Goal: Task Accomplishment & Management: Manage account settings

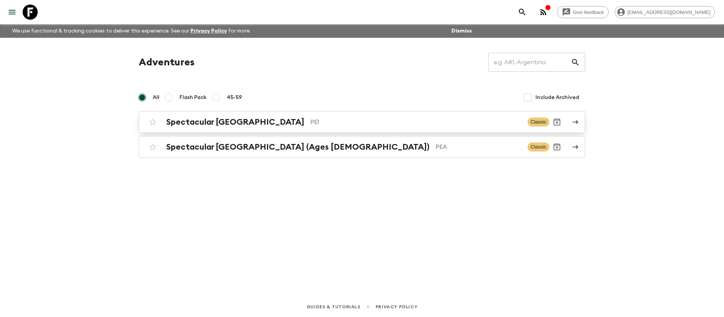
click at [311, 125] on p "PE1" at bounding box center [416, 121] width 211 height 9
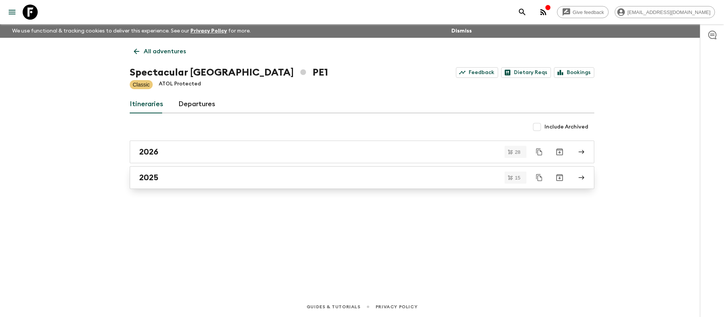
click at [168, 181] on div "2025" at bounding box center [355, 177] width 432 height 10
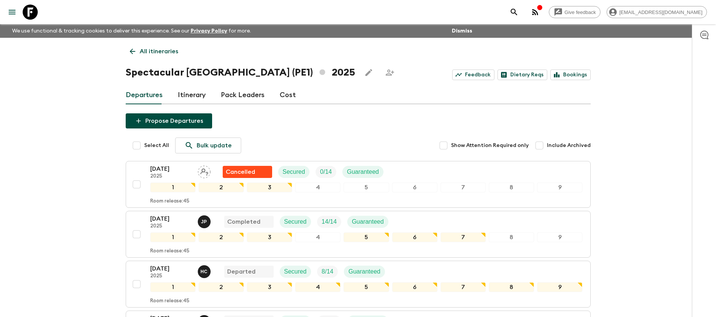
click at [140, 58] on link "All itineraries" at bounding box center [154, 51] width 57 height 15
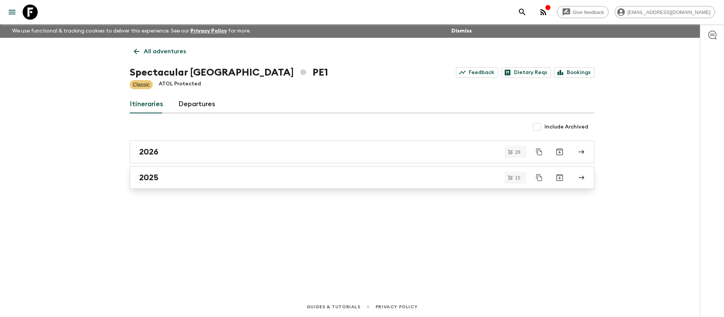
click at [155, 178] on h2 "2025" at bounding box center [148, 177] width 19 height 10
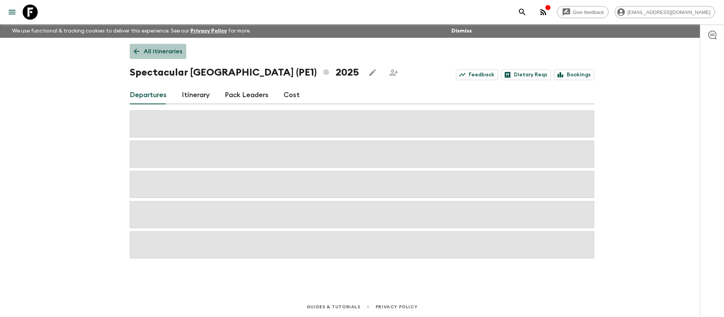
click at [158, 50] on p "All itineraries" at bounding box center [163, 51] width 38 height 9
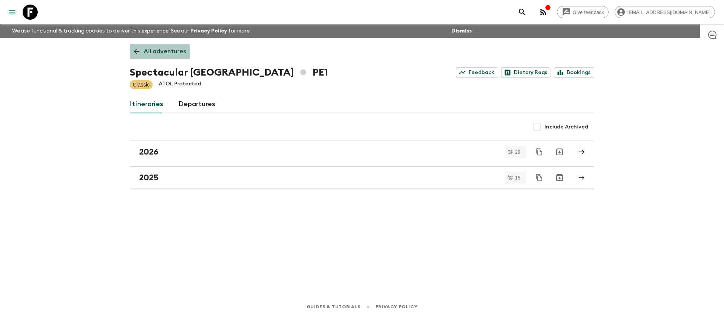
click at [156, 54] on p "All adventures" at bounding box center [165, 51] width 42 height 9
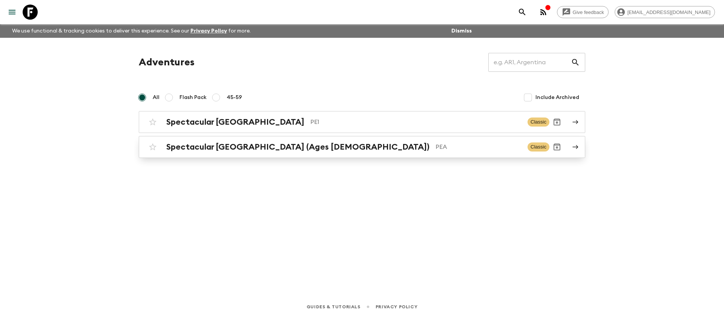
click at [202, 154] on div "Spectacular Peru (Ages [DEMOGRAPHIC_DATA]) PEA Classic" at bounding box center [347, 146] width 404 height 15
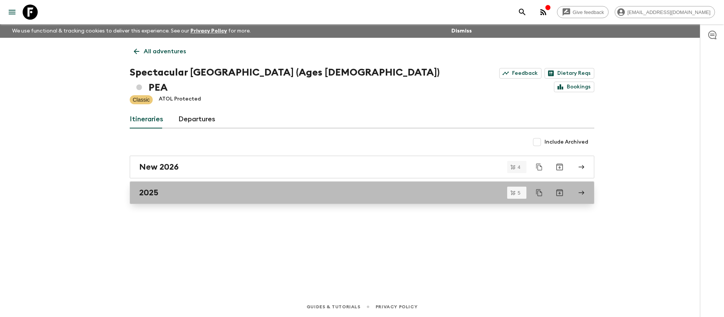
click at [178, 188] on div "2025" at bounding box center [355, 193] width 432 height 10
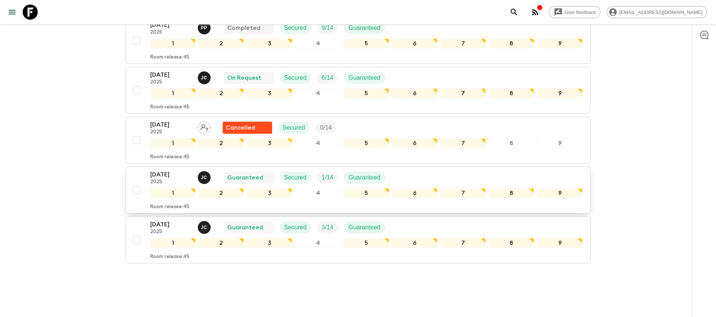
scroll to position [102, 0]
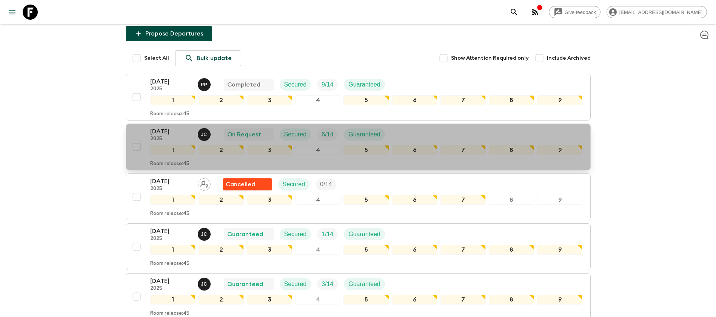
click at [412, 127] on div "[DATE] 2025 [PERSON_NAME] On Request Secured 6 / 14 Guaranteed" at bounding box center [366, 134] width 432 height 15
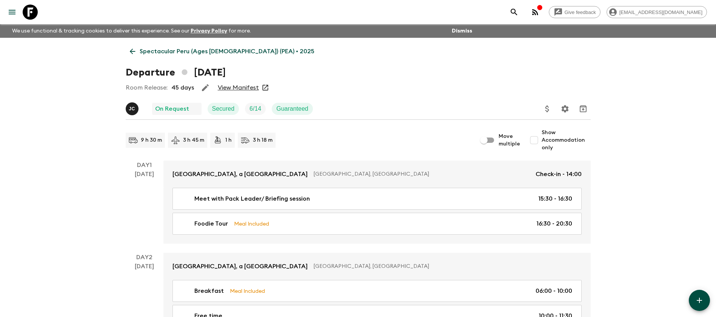
click at [252, 90] on link "View Manifest" at bounding box center [238, 88] width 41 height 8
click at [240, 85] on link "View Manifest" at bounding box center [238, 88] width 41 height 8
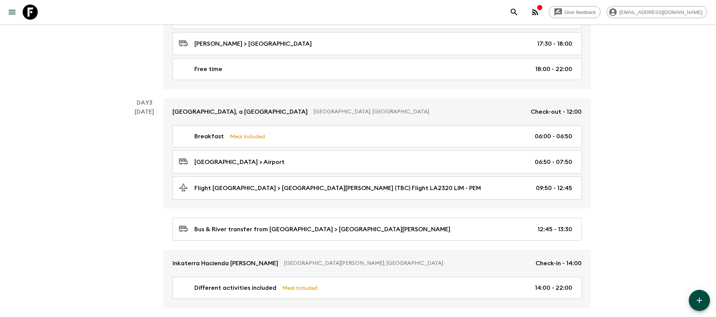
scroll to position [396, 0]
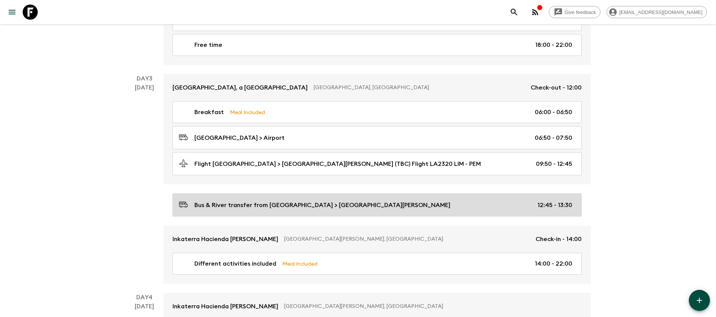
click at [345, 209] on div "Bus & River transfer from [GEOGRAPHIC_DATA] > [GEOGRAPHIC_DATA][PERSON_NAME] 12…" at bounding box center [375, 205] width 393 height 10
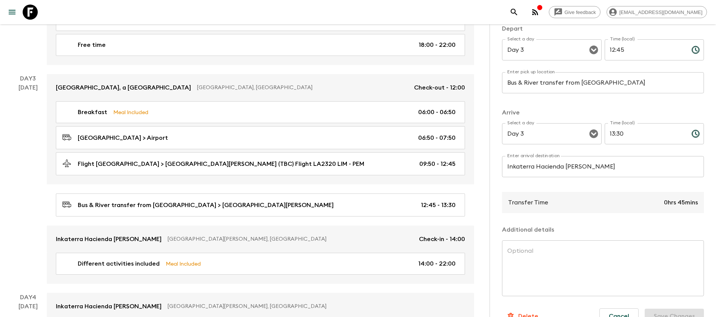
scroll to position [113, 0]
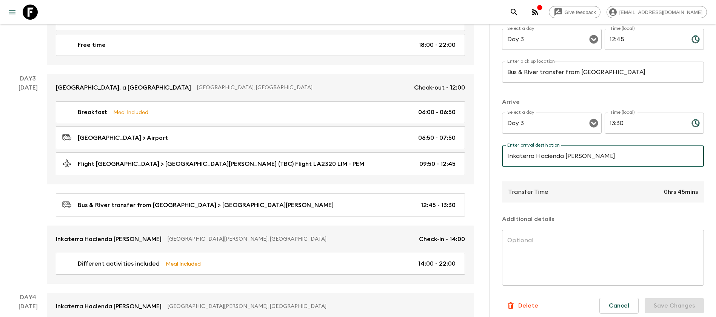
click at [621, 160] on input "Inkaterra Hacienda [PERSON_NAME]" at bounding box center [603, 155] width 202 height 21
drag, startPoint x: 532, startPoint y: 153, endPoint x: 611, endPoint y: 154, distance: 79.6
click at [611, 154] on input "Inkaterra Hacienda [PERSON_NAME]" at bounding box center [603, 155] width 202 height 21
click at [606, 156] on input "Inkaterra Hacienda [PERSON_NAME]" at bounding box center [603, 155] width 202 height 21
click at [604, 156] on input "Inkaterra Hacienda [PERSON_NAME]" at bounding box center [603, 155] width 202 height 21
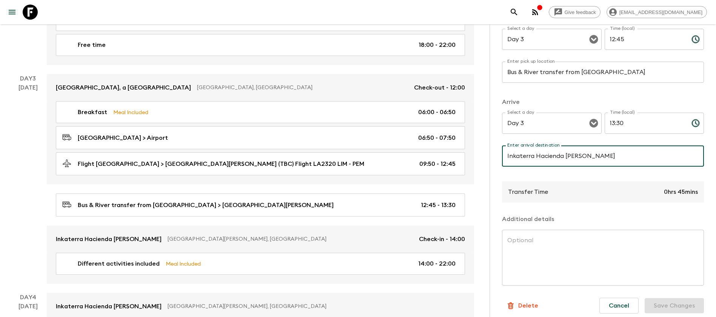
drag, startPoint x: 535, startPoint y: 154, endPoint x: 637, endPoint y: 154, distance: 101.9
click at [637, 154] on input "Inkaterra Hacienda [PERSON_NAME]" at bounding box center [603, 155] width 202 height 21
type input "Inkaterra Reserva Amazonica"
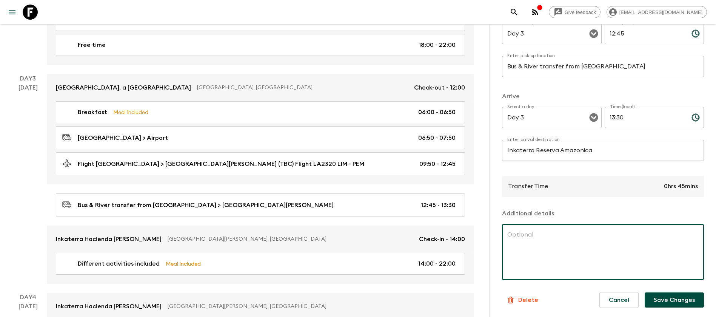
click at [577, 235] on textarea at bounding box center [602, 251] width 191 height 43
paste textarea "Loremi dolo Sitame Consectet, adipis eli Seddoei te Incididuntut. Laboreet do m…"
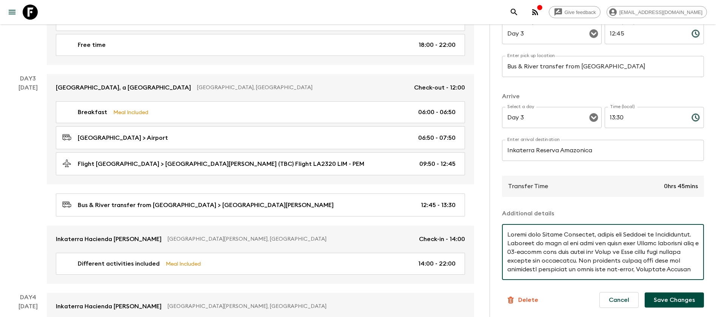
scroll to position [259, 0]
type textarea "Loremi dolo Sitame Consectet, adipis eli Seddoei te Incididuntut. Laboreet do m…"
click at [684, 300] on button "Save Changes" at bounding box center [673, 299] width 59 height 15
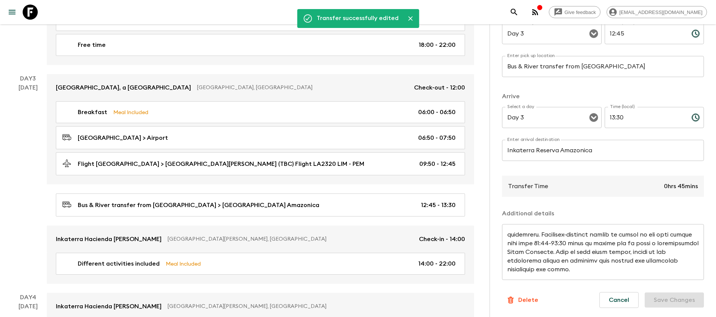
scroll to position [453, 0]
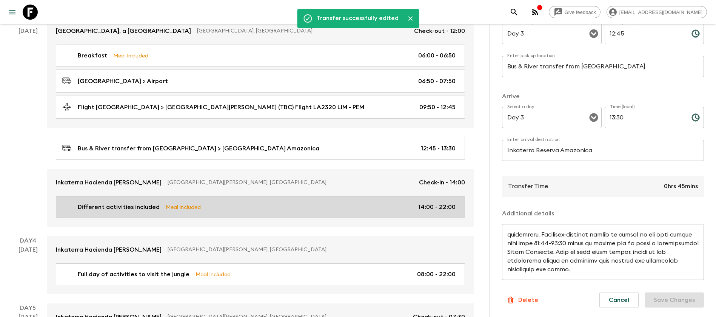
click at [218, 207] on div "Different activities included Meal Included 14:00 - 22:00" at bounding box center [258, 206] width 393 height 9
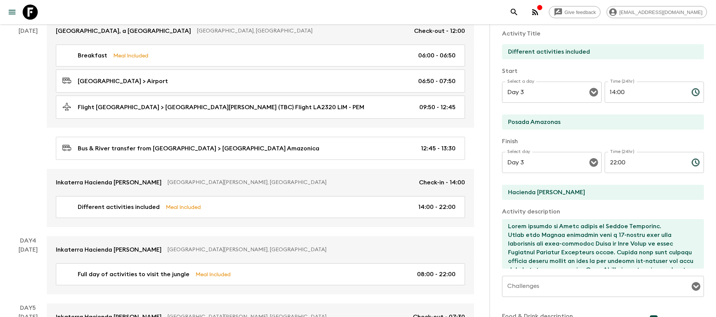
scroll to position [113, 0]
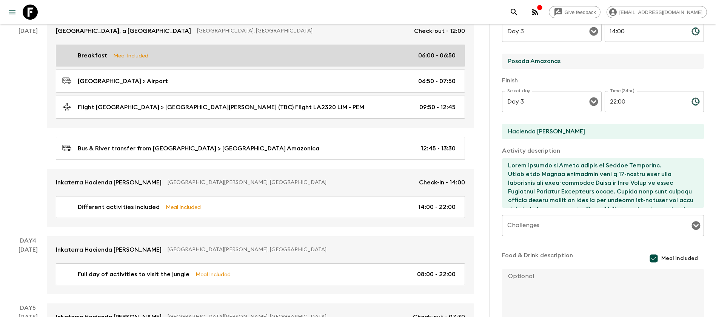
drag, startPoint x: 568, startPoint y: 60, endPoint x: 373, endPoint y: 62, distance: 195.5
type input "Inkaterra Reserva Amazonica"
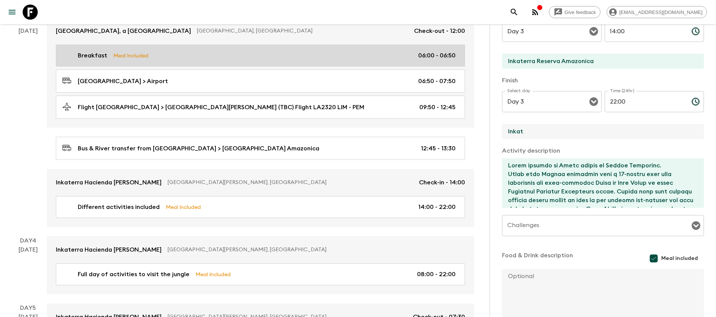
type input "Inkaterra Reserva Amazonica"
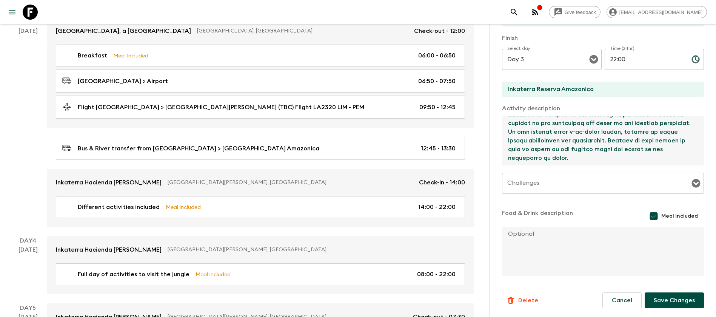
scroll to position [156, 0]
drag, startPoint x: 507, startPoint y: 166, endPoint x: 644, endPoint y: 338, distance: 220.2
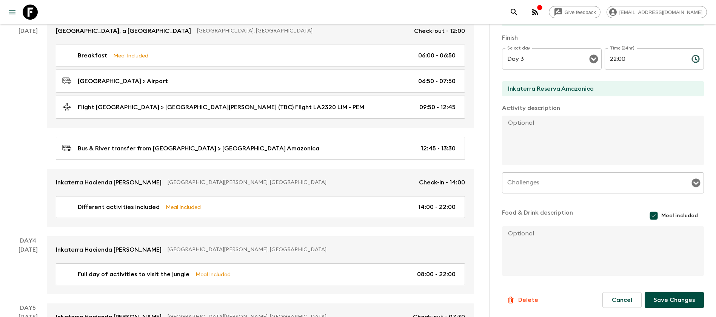
scroll to position [0, 0]
paste textarea "The sunlight squeezes through the dense trees as jungle inhabitants awake from …"
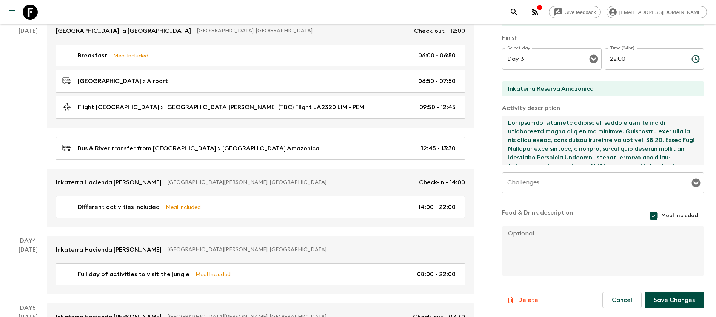
scroll to position [317, 0]
type textarea "The sunlight squeezes through the dense trees as jungle inhabitants awake from …"
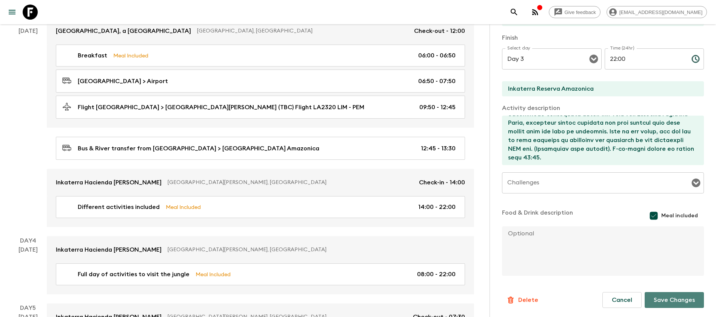
click at [664, 300] on button "Save Changes" at bounding box center [673, 300] width 59 height 16
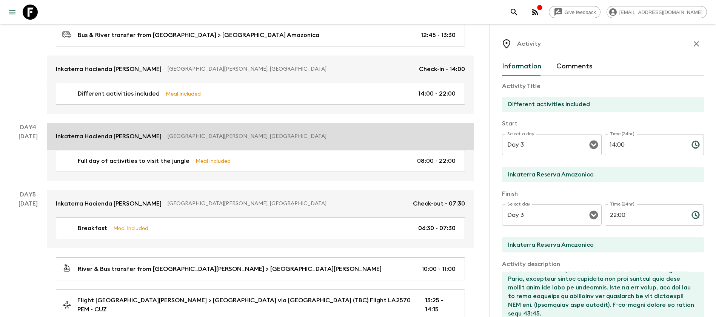
scroll to position [623, 0]
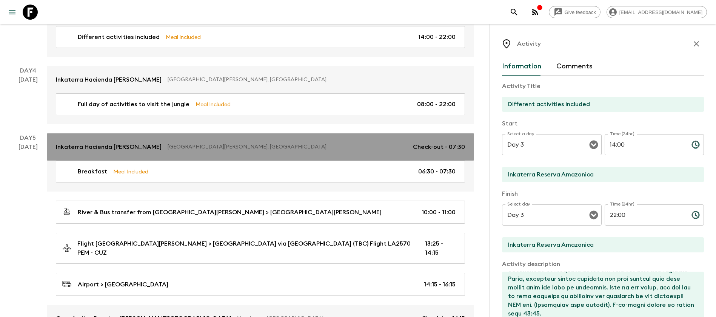
click at [137, 135] on link "Inkaterra [GEOGRAPHIC_DATA][PERSON_NAME] [GEOGRAPHIC_DATA][PERSON_NAME], [GEOGR…" at bounding box center [260, 146] width 427 height 27
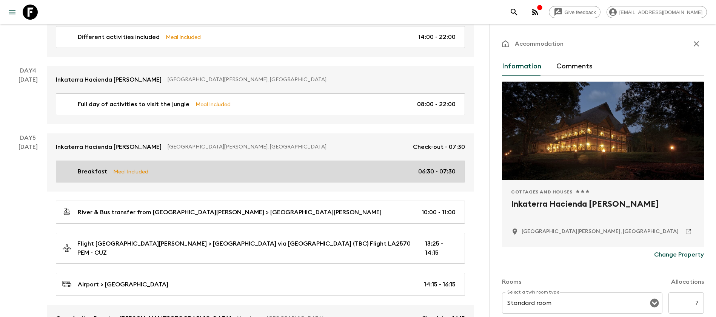
click at [177, 165] on link "Breakfast Meal Included 06:30 - 07:30" at bounding box center [260, 171] width 409 height 22
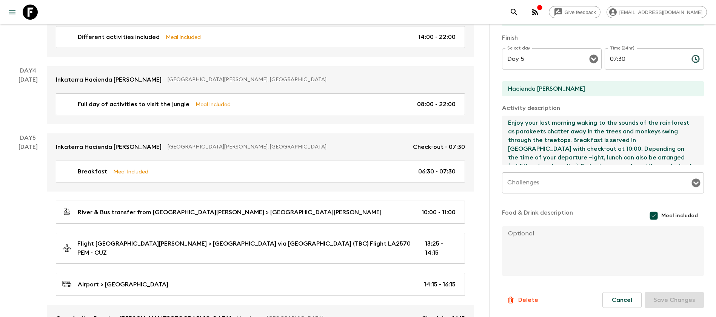
scroll to position [43, 0]
drag, startPoint x: 510, startPoint y: 124, endPoint x: 638, endPoint y: 211, distance: 154.6
click at [638, 211] on div "Activity Title Breakfast Start Select a day Day 5 Select a day ​ Time (24hr) 06…" at bounding box center [603, 98] width 202 height 357
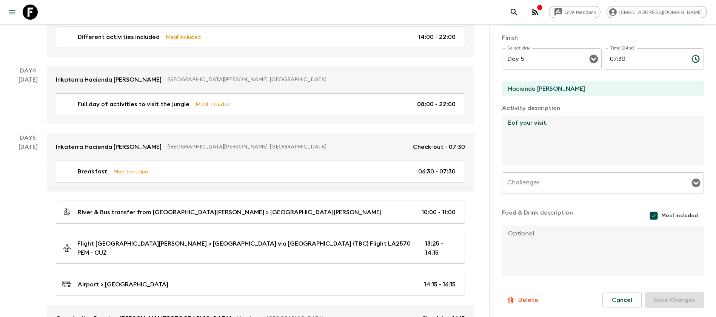
scroll to position [0, 0]
paste textarea "With a staggering roster of wildlife found in and around [GEOGRAPHIC_DATA] Amaz…"
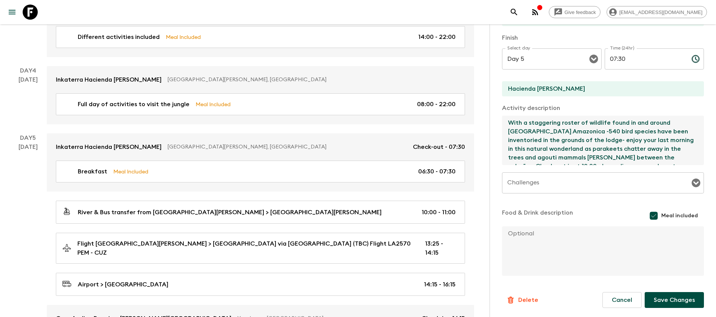
scroll to position [82, 0]
type textarea "With a staggering roster of wildlife found in and around [GEOGRAPHIC_DATA] Amaz…"
click at [666, 301] on button "Save Changes" at bounding box center [673, 300] width 59 height 16
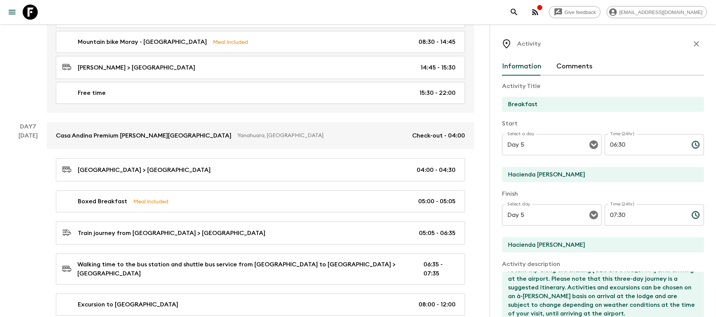
scroll to position [792, 0]
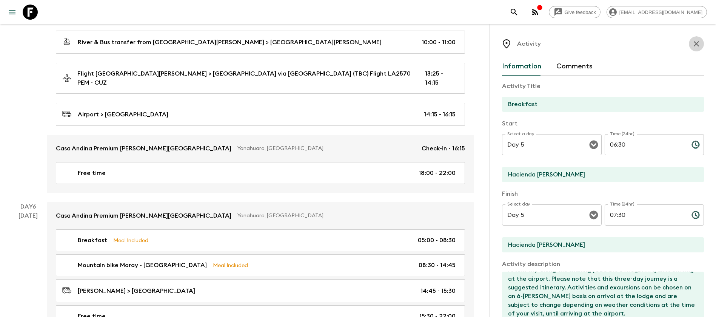
click at [692, 42] on icon "button" at bounding box center [696, 43] width 9 height 9
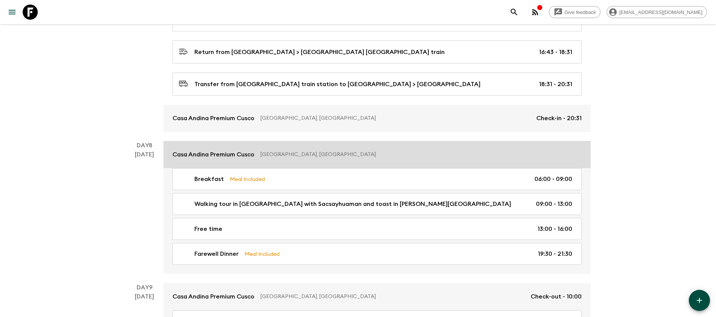
scroll to position [1443, 0]
